Goal: Task Accomplishment & Management: Manage account settings

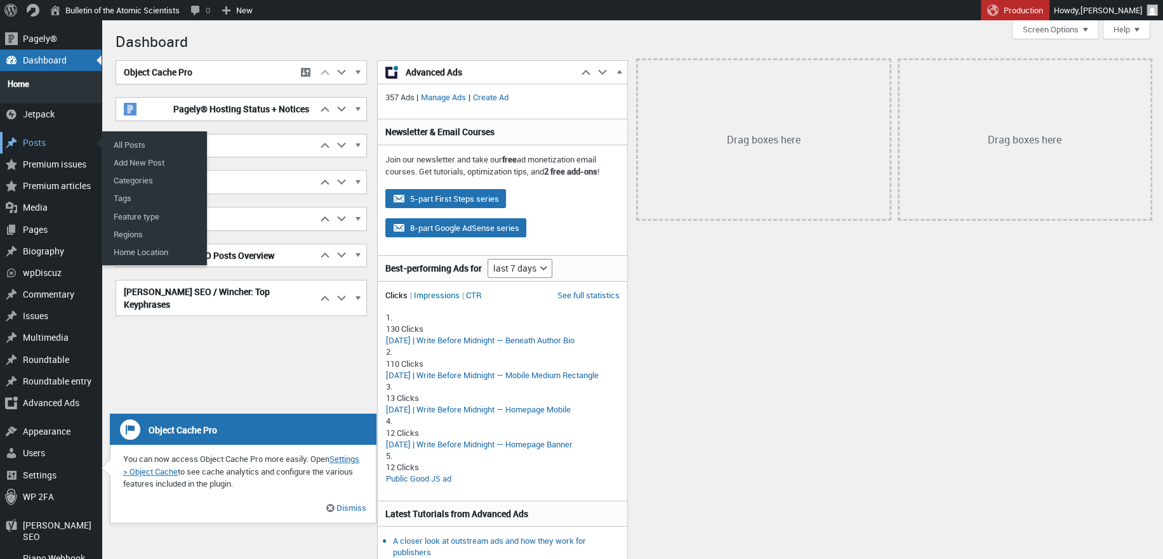
click at [61, 144] on div "Posts" at bounding box center [51, 143] width 102 height 22
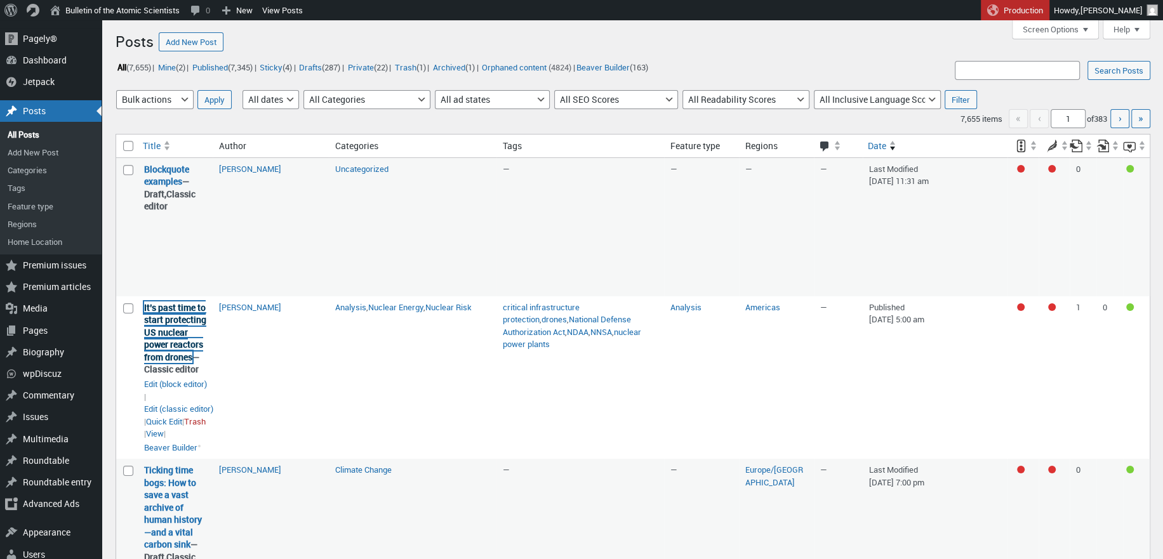
click at [175, 336] on link "It’s past time to start protecting US nuclear power reactors from drones" at bounding box center [175, 333] width 62 height 62
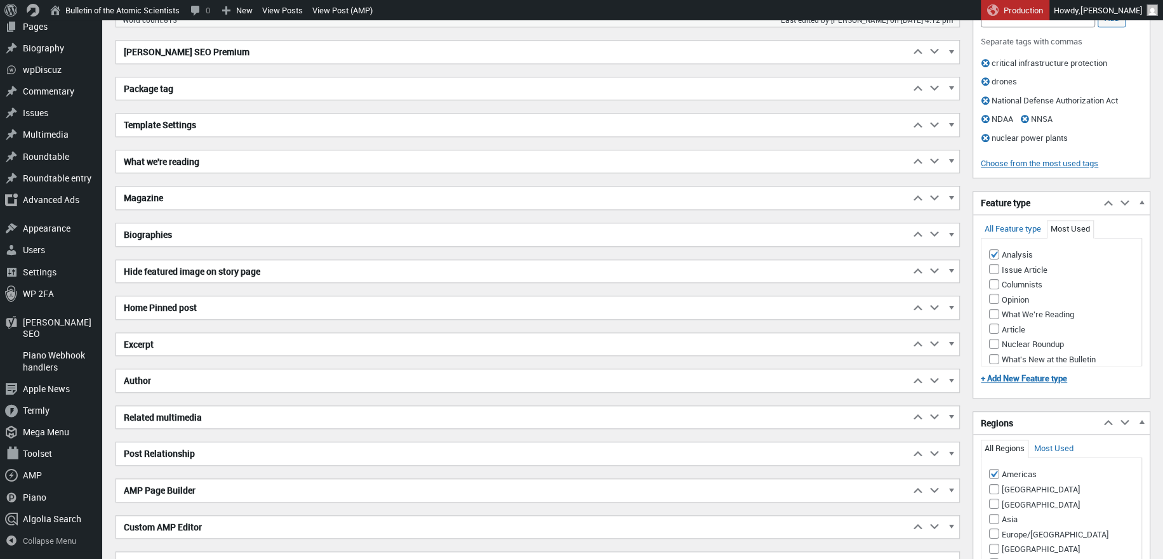
scroll to position [953, 0]
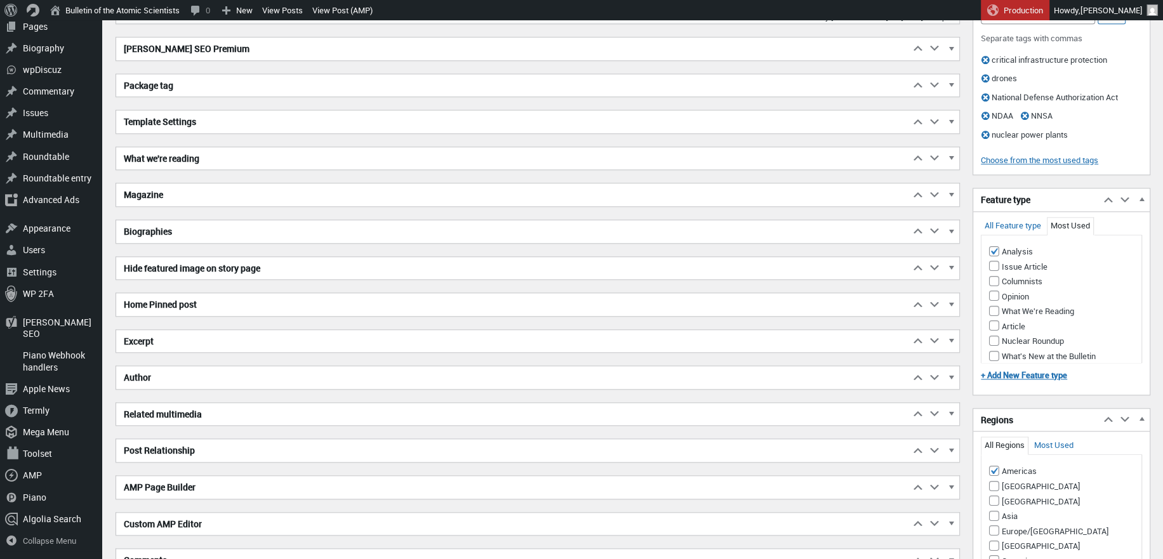
click at [227, 342] on h2 "Excerpt" at bounding box center [513, 341] width 794 height 23
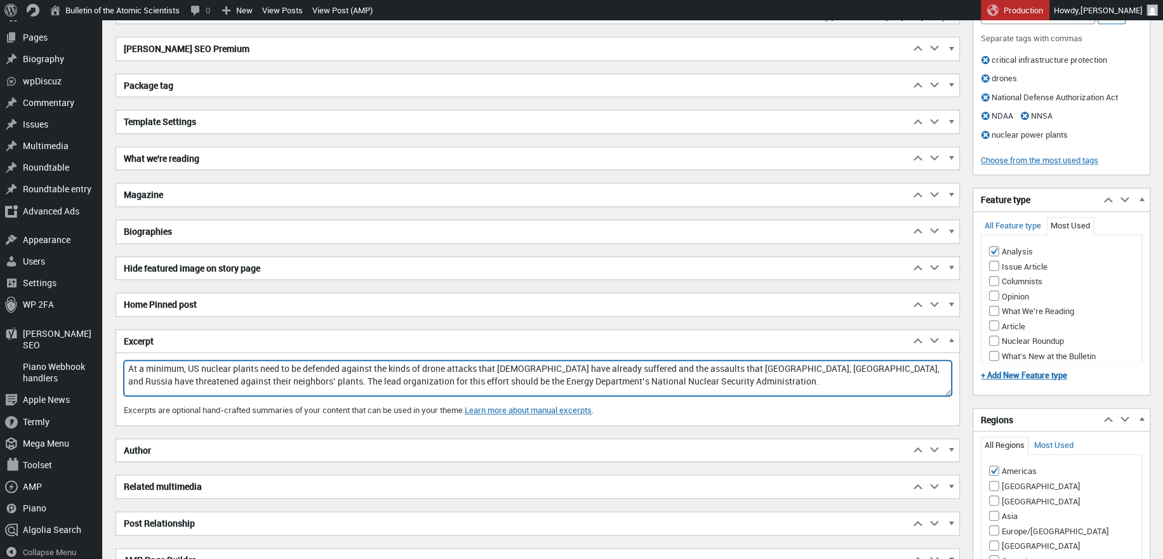
drag, startPoint x: 659, startPoint y: 382, endPoint x: 119, endPoint y: 361, distance: 540.2
click at [119, 361] on div "Excerpt At a minimum, US nuclear plants need to be defended against the kinds o…" at bounding box center [537, 393] width 843 height 65
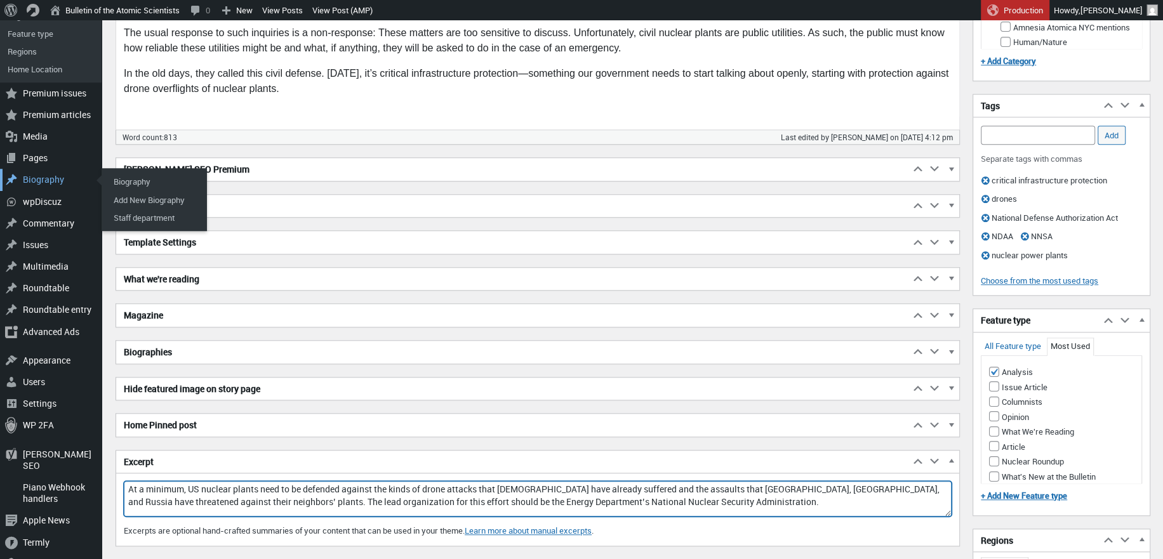
scroll to position [826, 0]
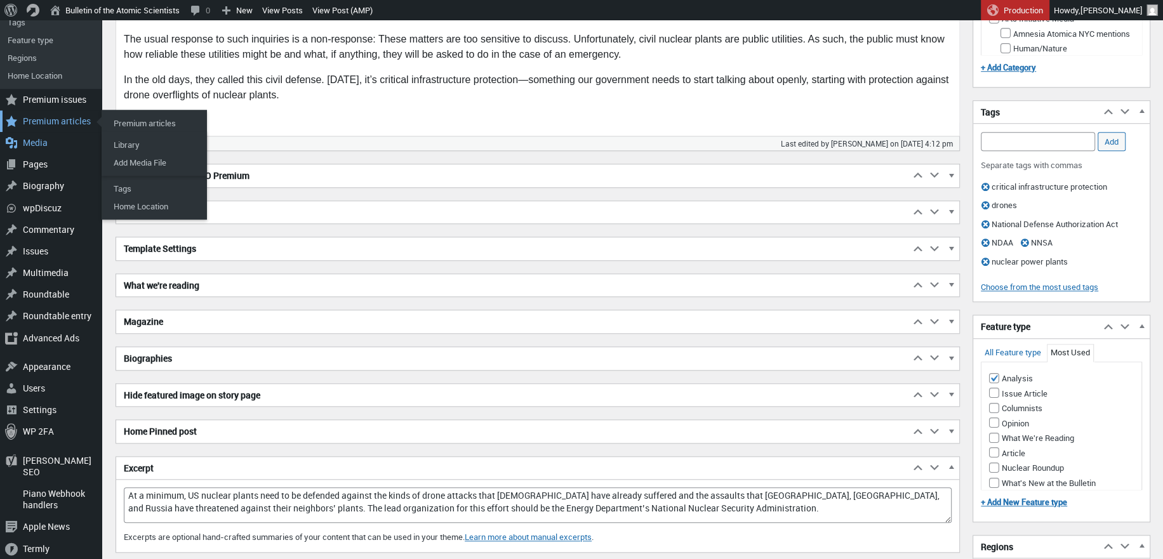
click at [58, 130] on div "Premium articles" at bounding box center [51, 121] width 102 height 22
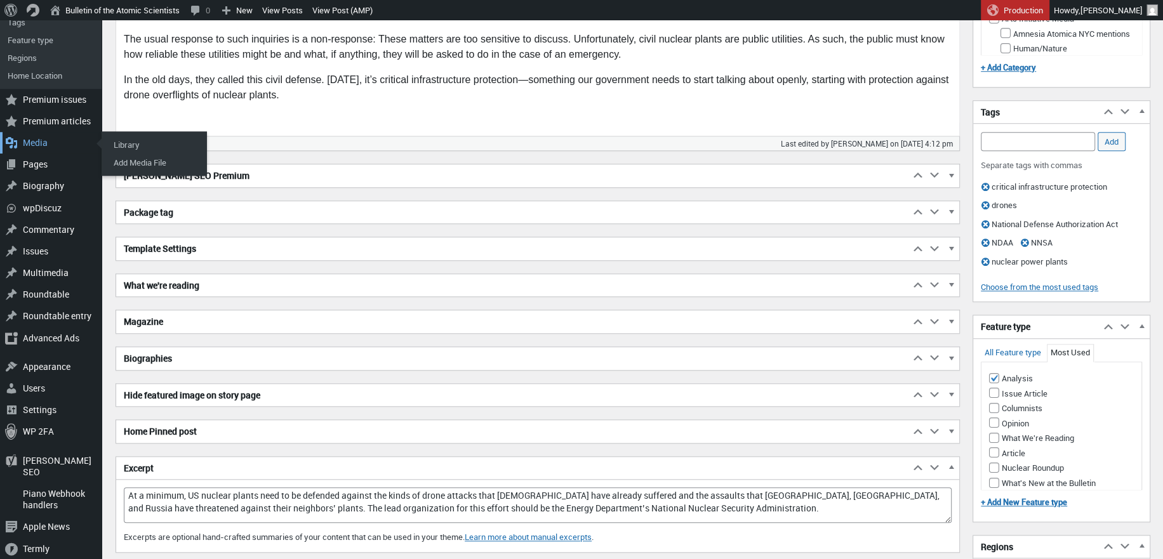
click at [42, 141] on div "Media" at bounding box center [51, 143] width 102 height 22
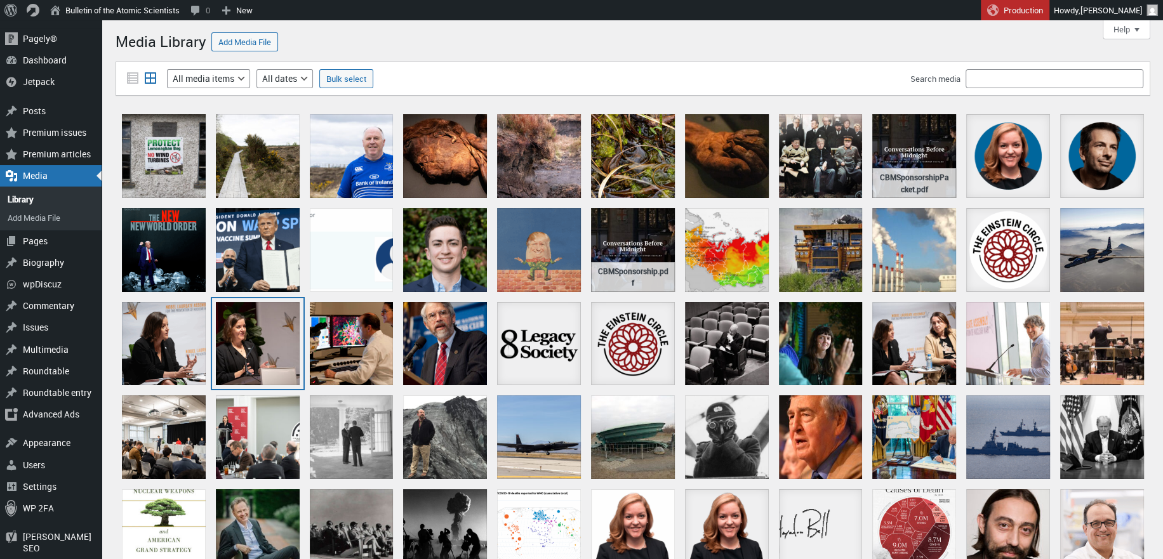
click at [255, 329] on div "Nuclear Assembly for Nobel Laureates, July 16, 2025. (Photo by Jean Lachat)" at bounding box center [258, 344] width 84 height 84
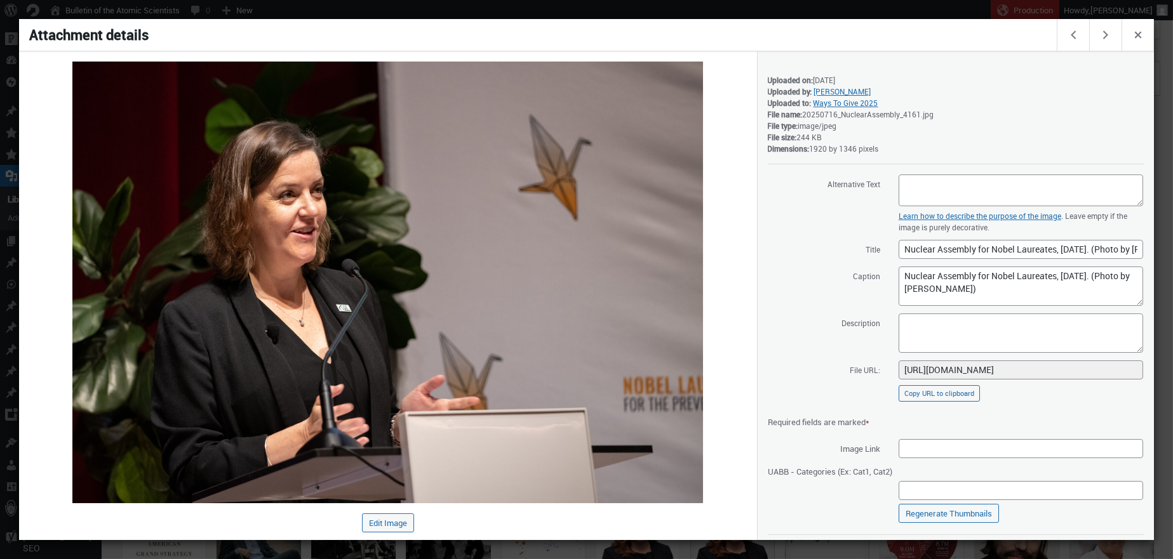
click at [767, 1] on div at bounding box center [586, 279] width 1173 height 559
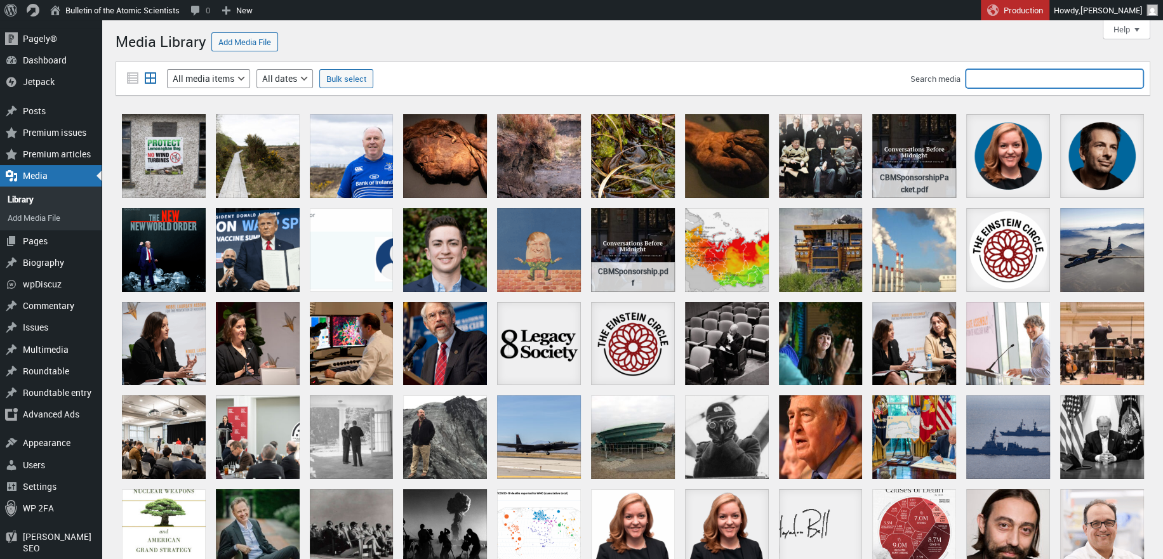
click at [1009, 71] on input "Search media" at bounding box center [1055, 78] width 178 height 19
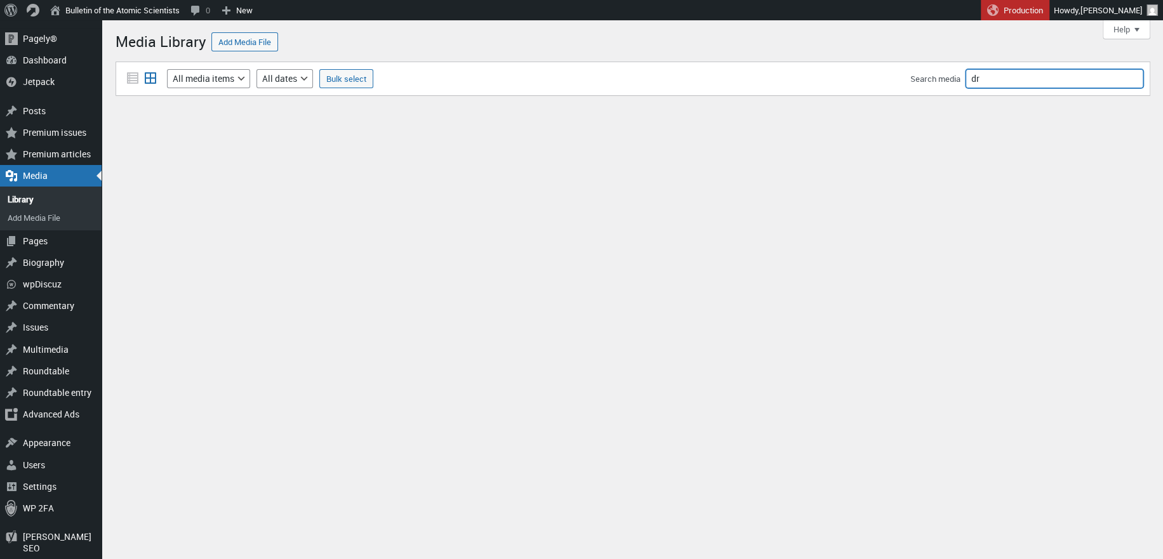
type input "d"
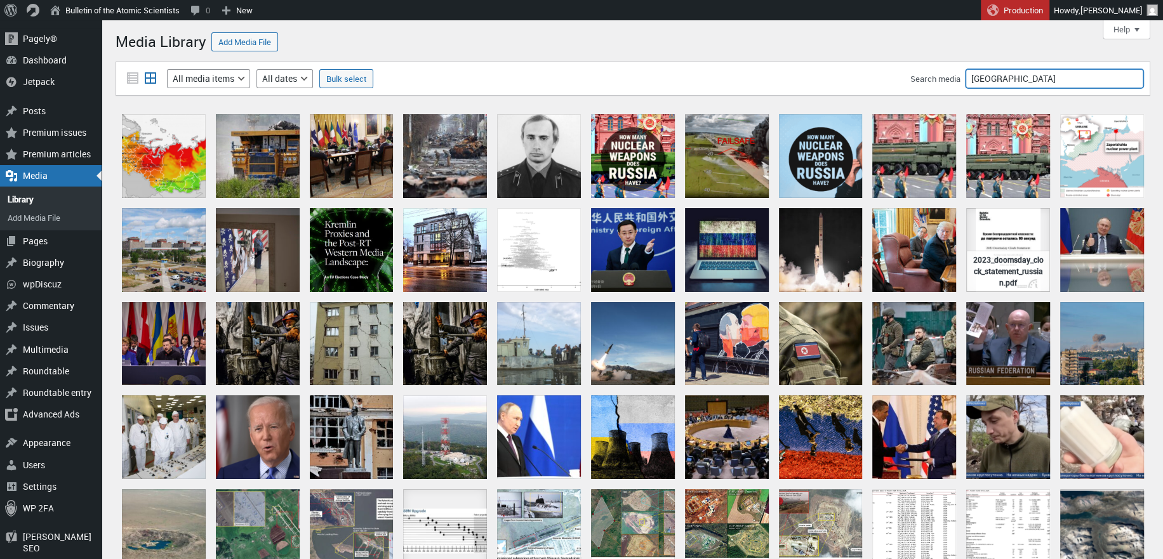
drag, startPoint x: 999, startPoint y: 84, endPoint x: 955, endPoint y: 78, distance: 44.2
click at [955, 78] on div "Search media russia" at bounding box center [1027, 78] width 233 height 19
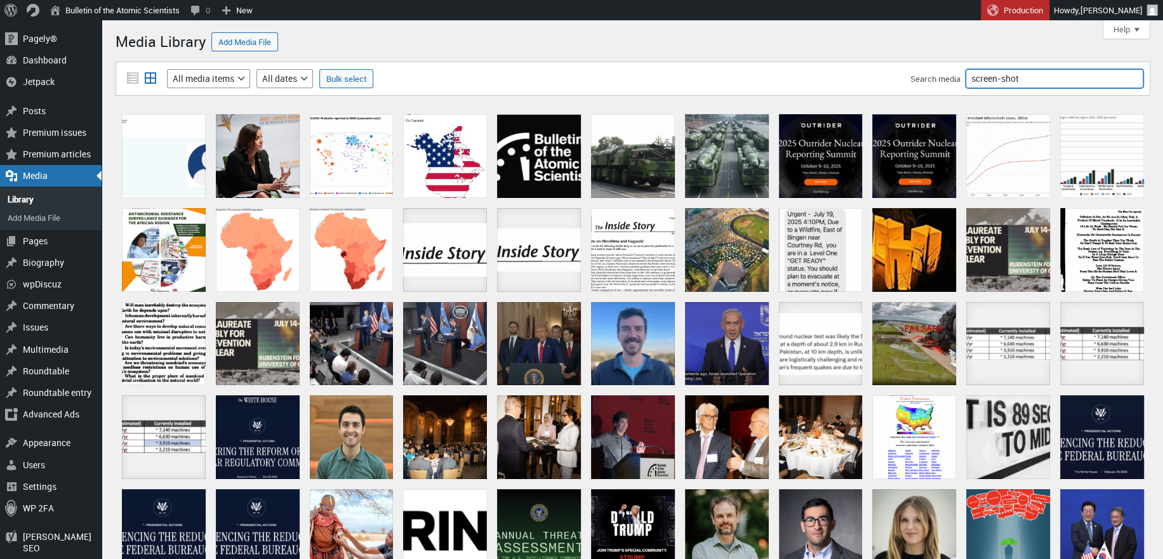
type input "screen-shot"
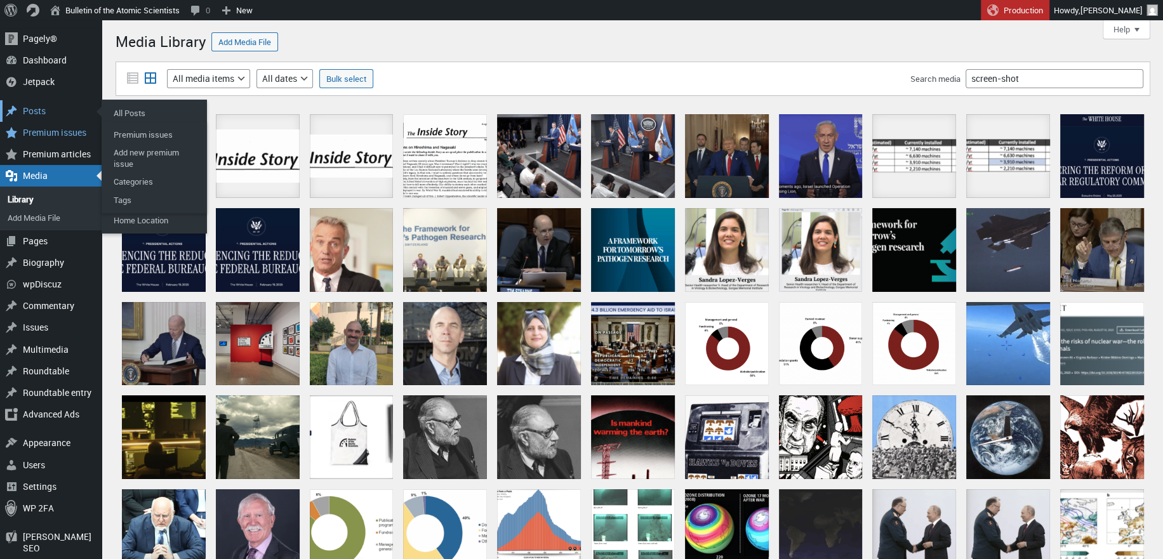
click at [48, 110] on div "Posts" at bounding box center [51, 111] width 102 height 22
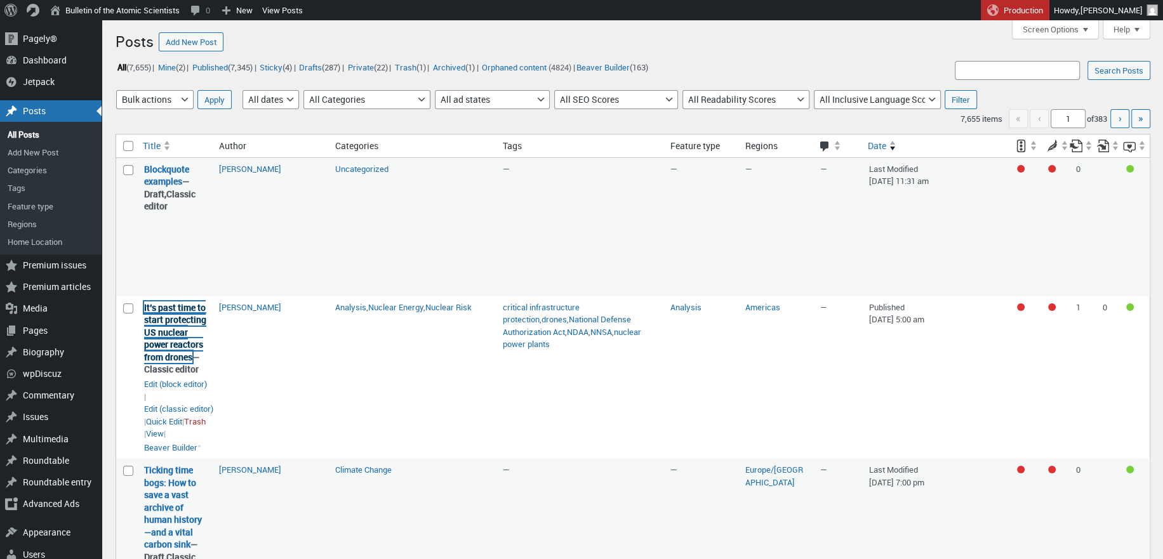
click at [175, 331] on link "It’s past time to start protecting US nuclear power reactors from drones" at bounding box center [175, 333] width 62 height 62
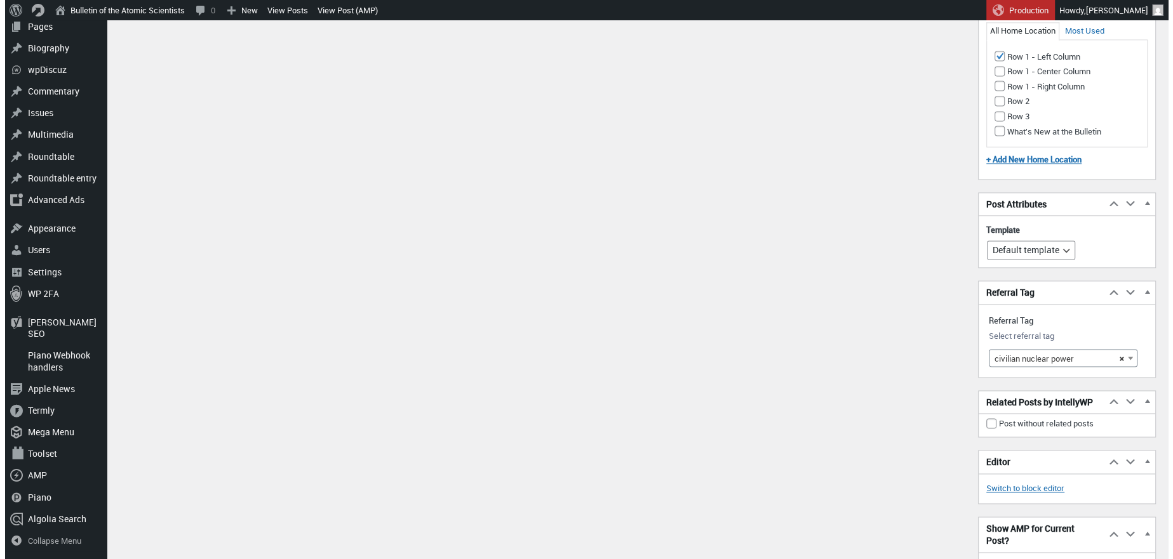
scroll to position [1969, 0]
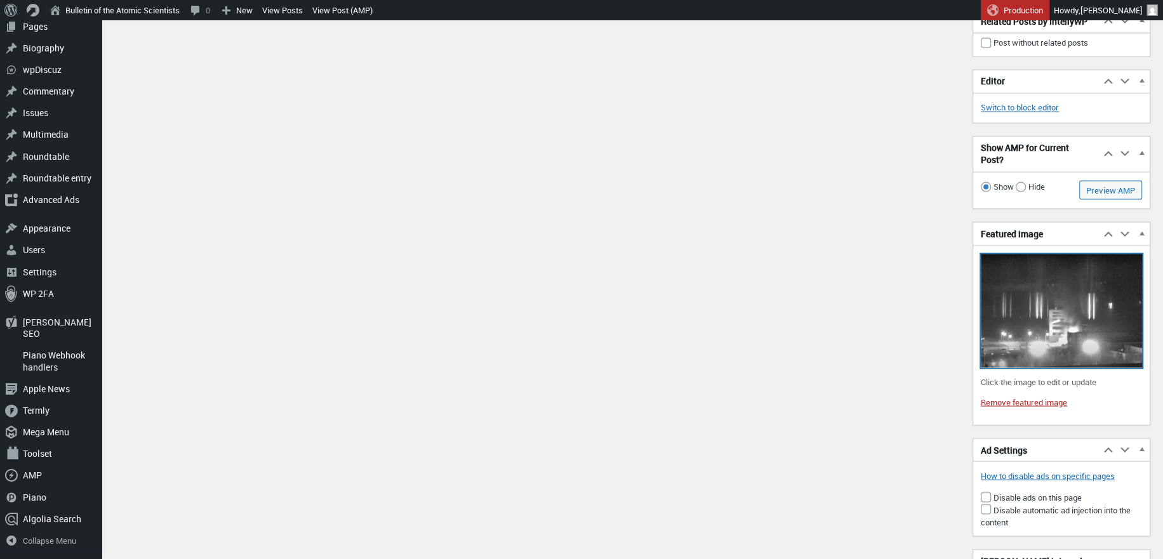
click at [1050, 339] on img at bounding box center [1061, 311] width 161 height 114
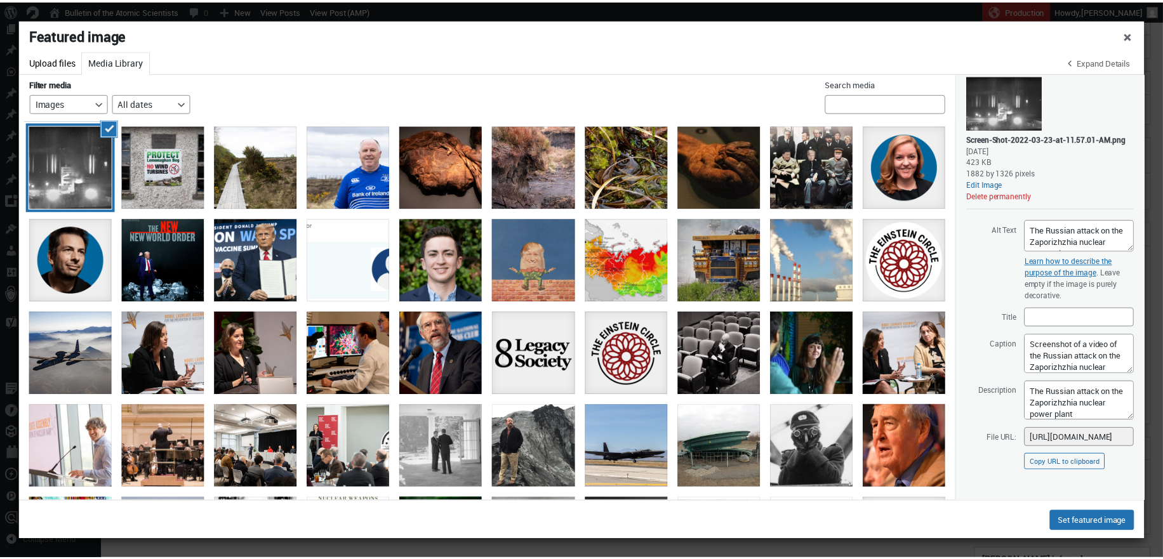
scroll to position [36, 0]
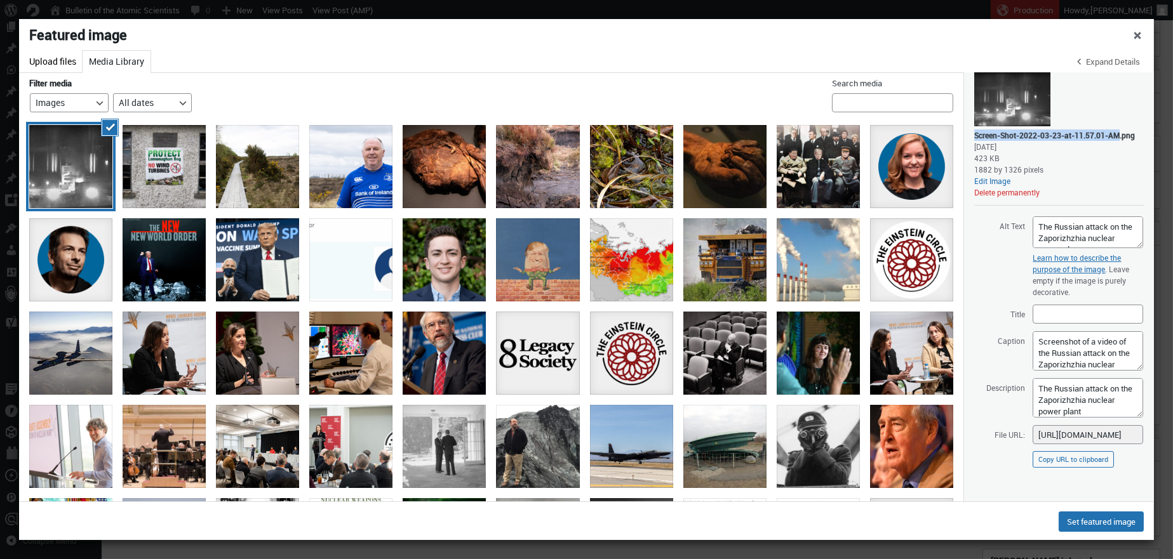
drag, startPoint x: 975, startPoint y: 133, endPoint x: 1109, endPoint y: 135, distance: 133.4
click at [1109, 135] on div "Screen-Shot-2022-03-23-at-11.57.01-AM.png" at bounding box center [1054, 135] width 161 height 11
copy div "Screen-Shot-2022-03-23-at-11.57.01-AM"
click at [1132, 34] on span "Close dialog" at bounding box center [1138, 34] width 13 height 10
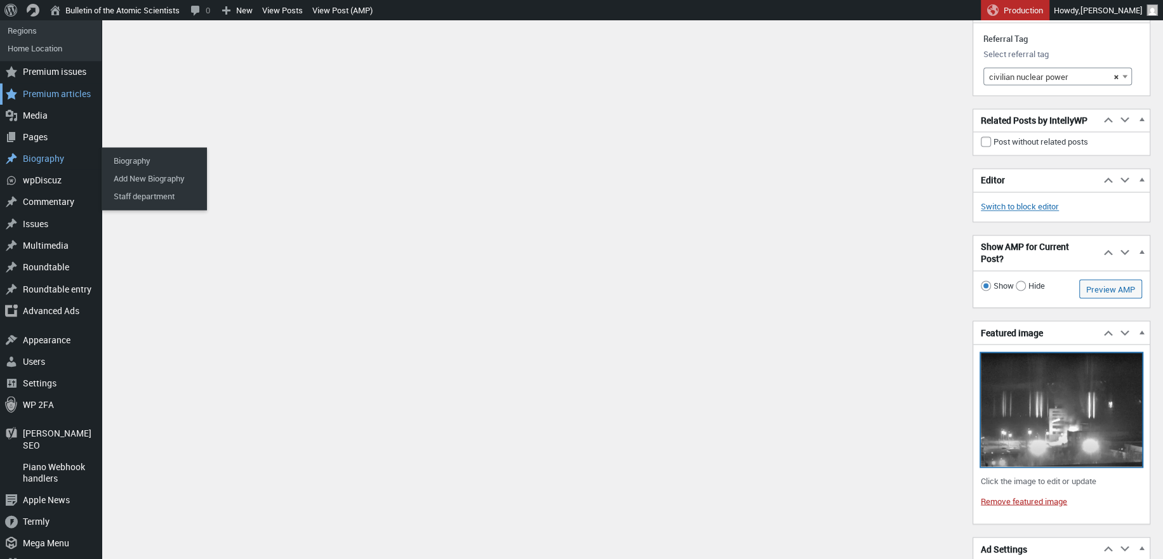
scroll to position [1842, 0]
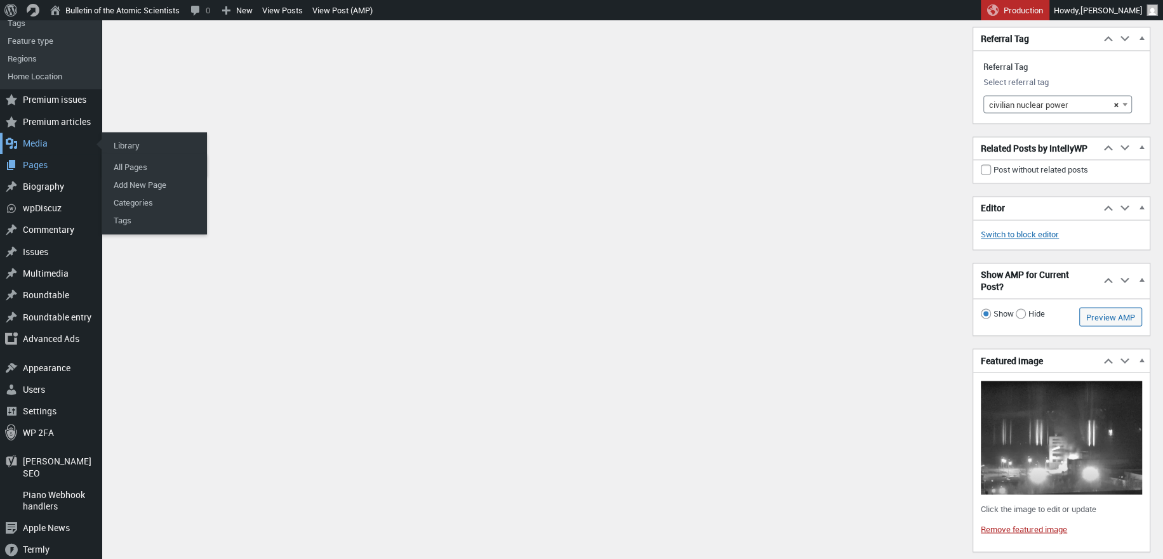
click at [42, 145] on div "Media" at bounding box center [51, 144] width 102 height 22
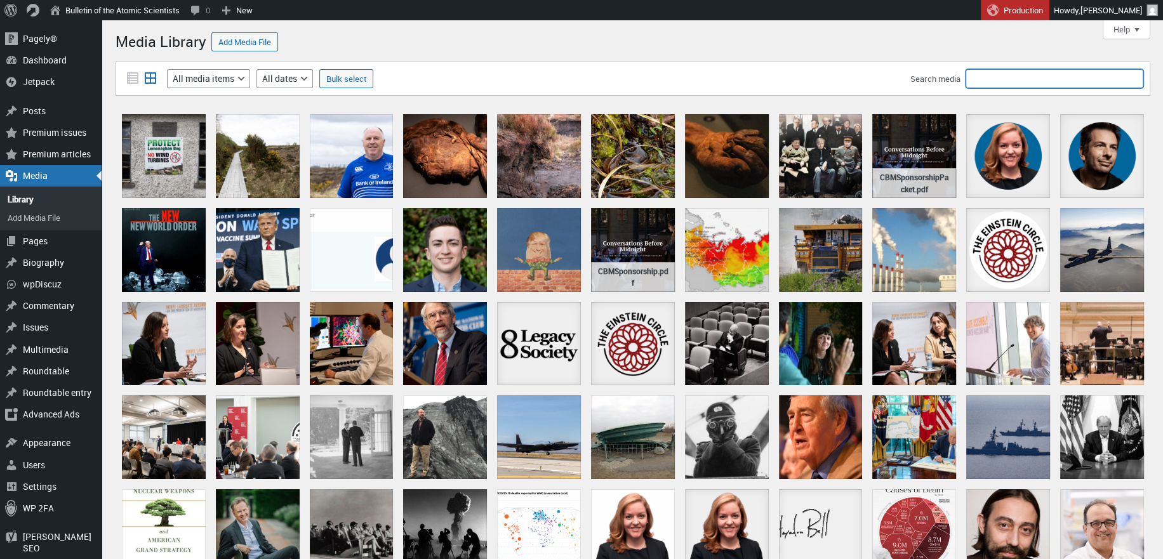
click at [975, 80] on input "Search media" at bounding box center [1055, 78] width 178 height 19
paste input "Screen-Shot-2022-03-23-at-11.57.01-AM"
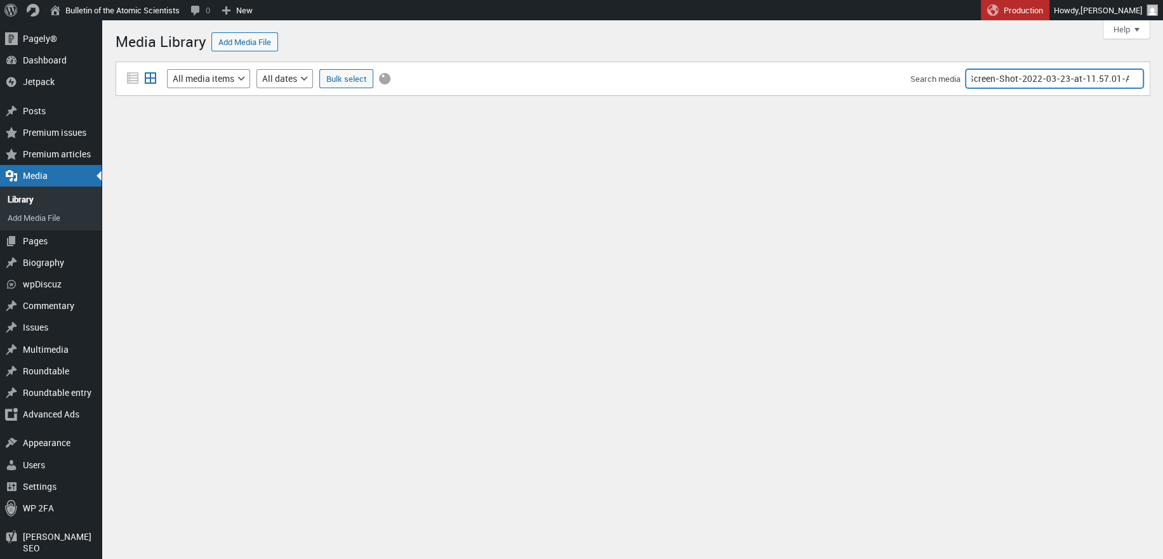
type input "Screen-Shot-2022-03-23-at-11.57.01-AM"
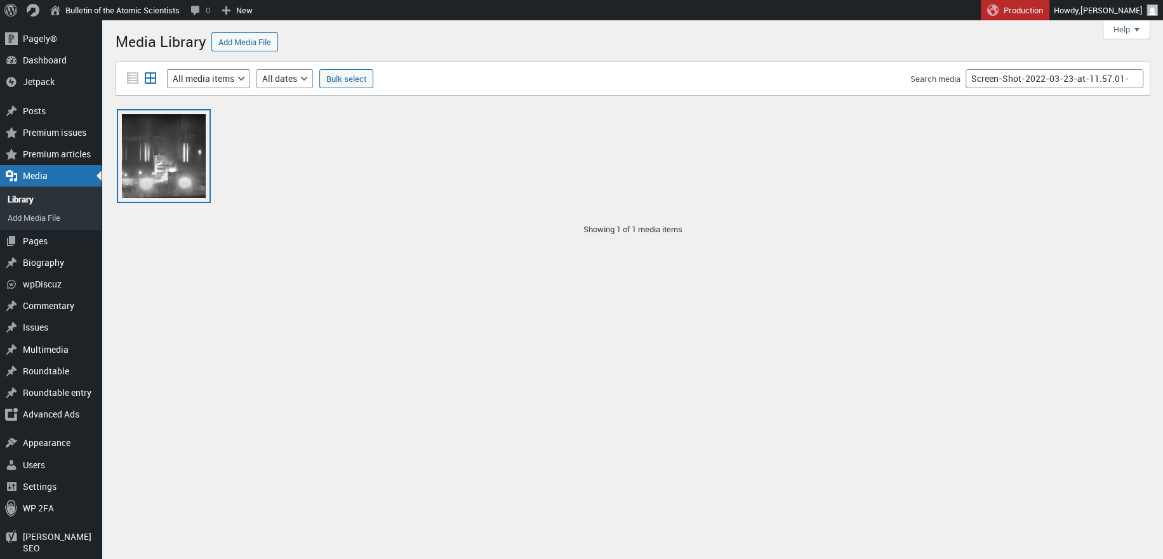
click at [193, 137] on div at bounding box center [164, 156] width 84 height 84
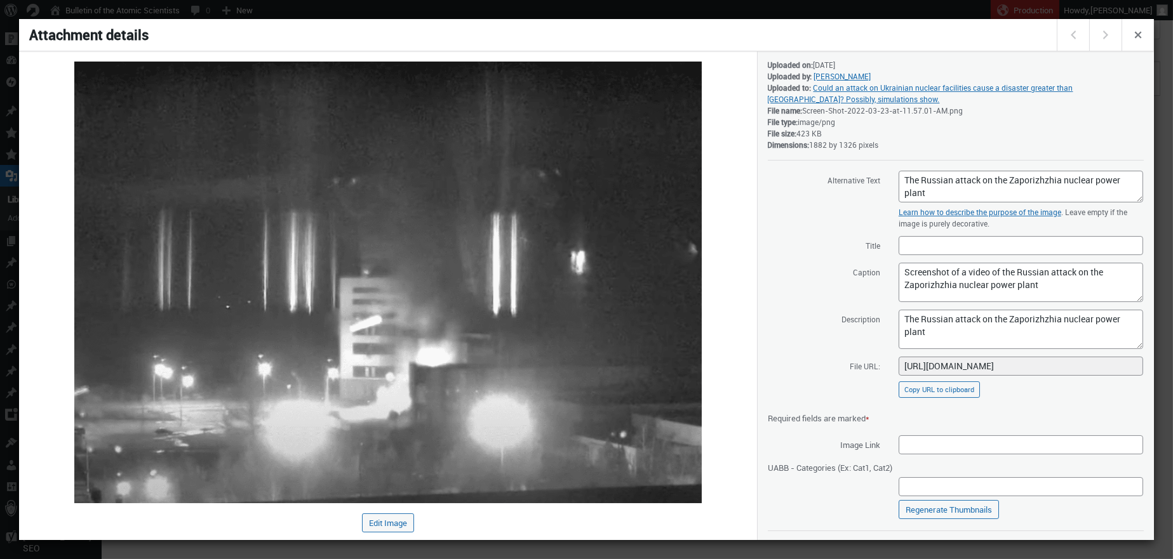
scroll to position [36, 0]
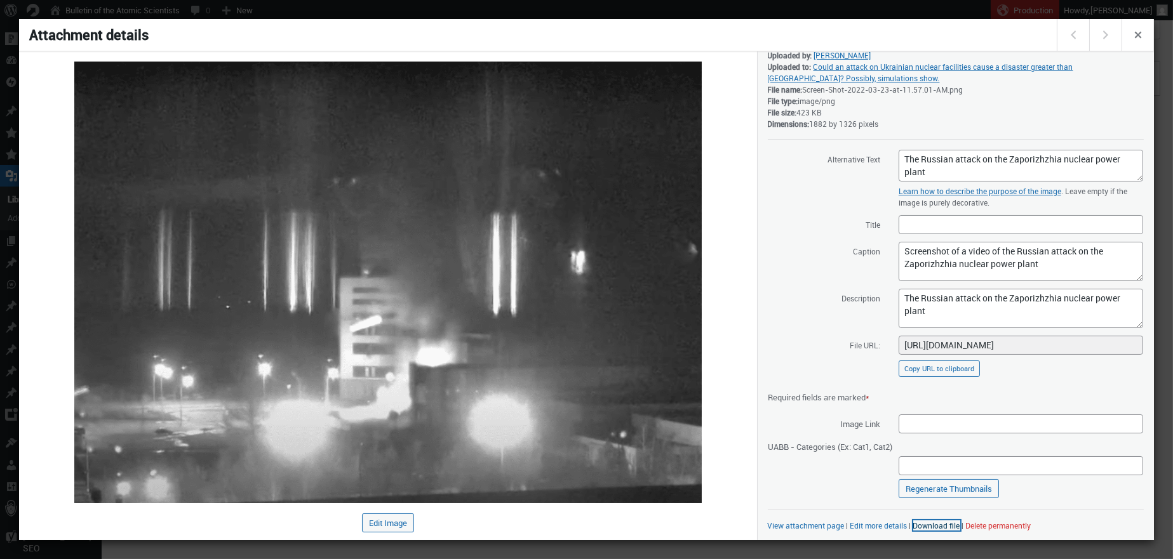
click at [937, 528] on link "Download file" at bounding box center [936, 526] width 47 height 10
